Goal: Task Accomplishment & Management: Use online tool/utility

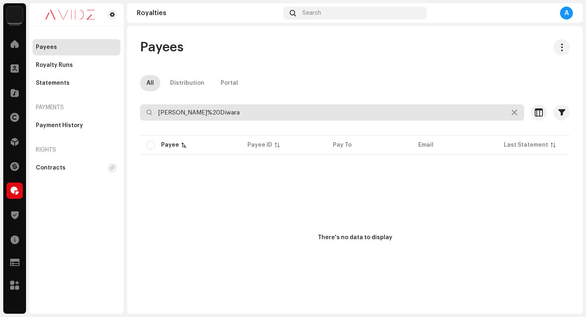
click at [273, 114] on input "[PERSON_NAME]%20Diwara" at bounding box center [332, 112] width 384 height 16
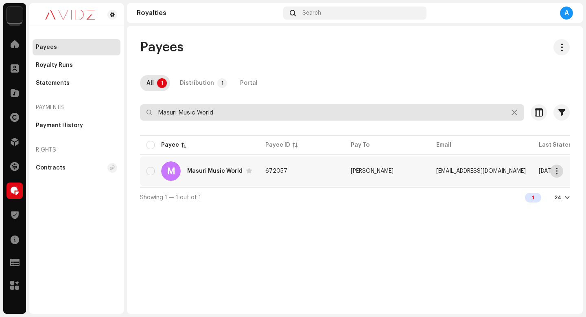
type input "Masuri Music World"
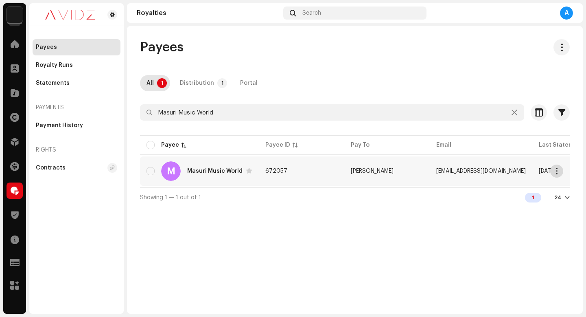
click at [557, 176] on button "button" at bounding box center [556, 170] width 13 height 13
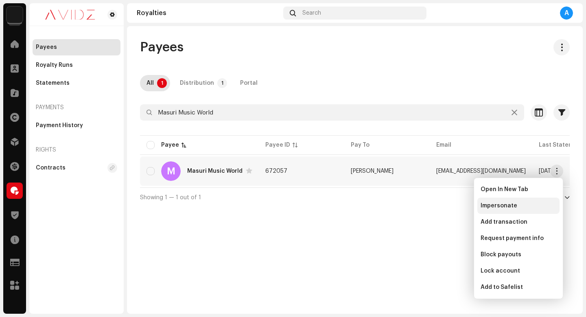
click at [536, 210] on div "Impersonate" at bounding box center [519, 205] width 82 height 16
